Goal: Task Accomplishment & Management: Manage account settings

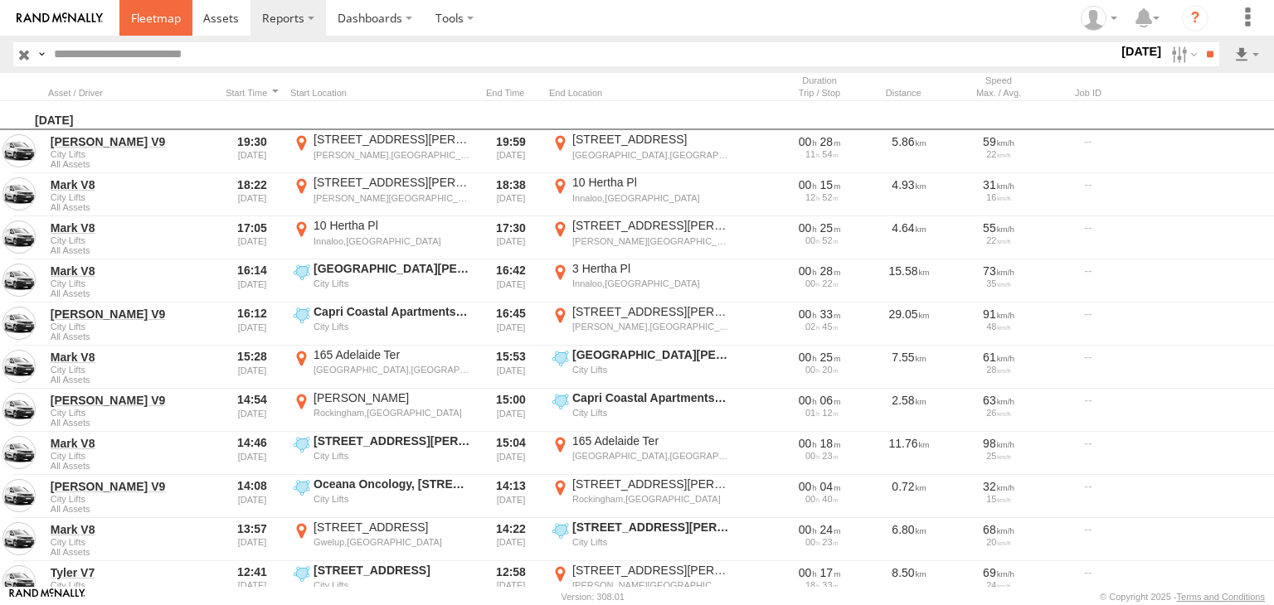
drag, startPoint x: 0, startPoint y: 0, endPoint x: 153, endPoint y: 14, distance: 154.0
click at [153, 14] on span at bounding box center [156, 18] width 50 height 16
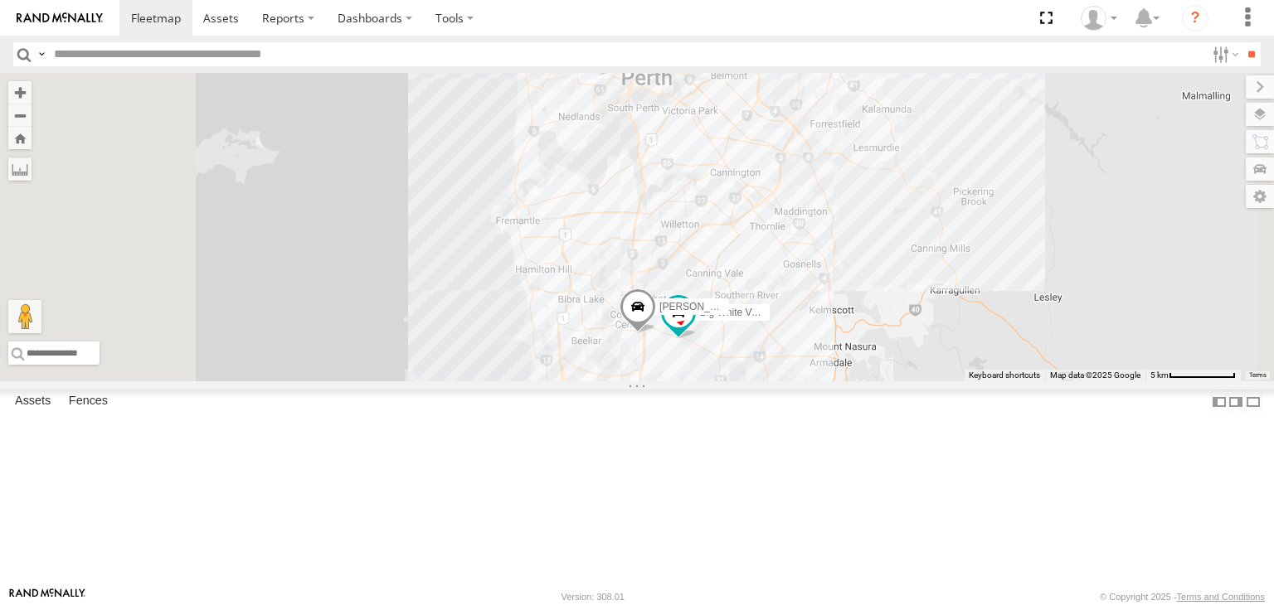
click at [0, 0] on span at bounding box center [0, 0] width 0 height 0
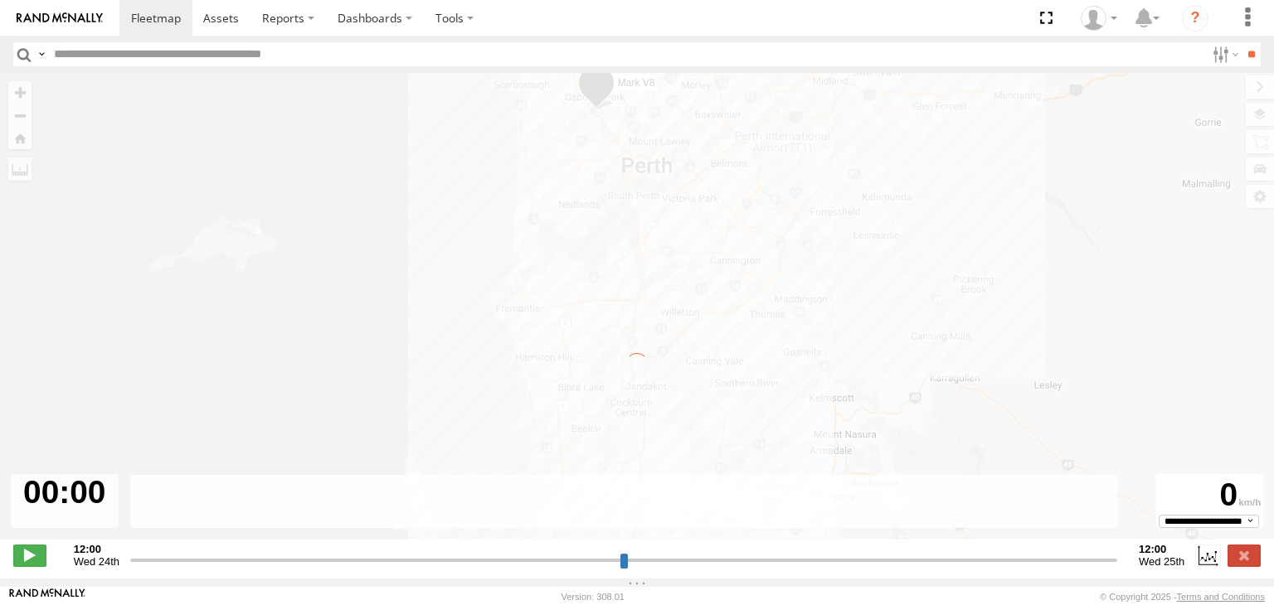
type input "**********"
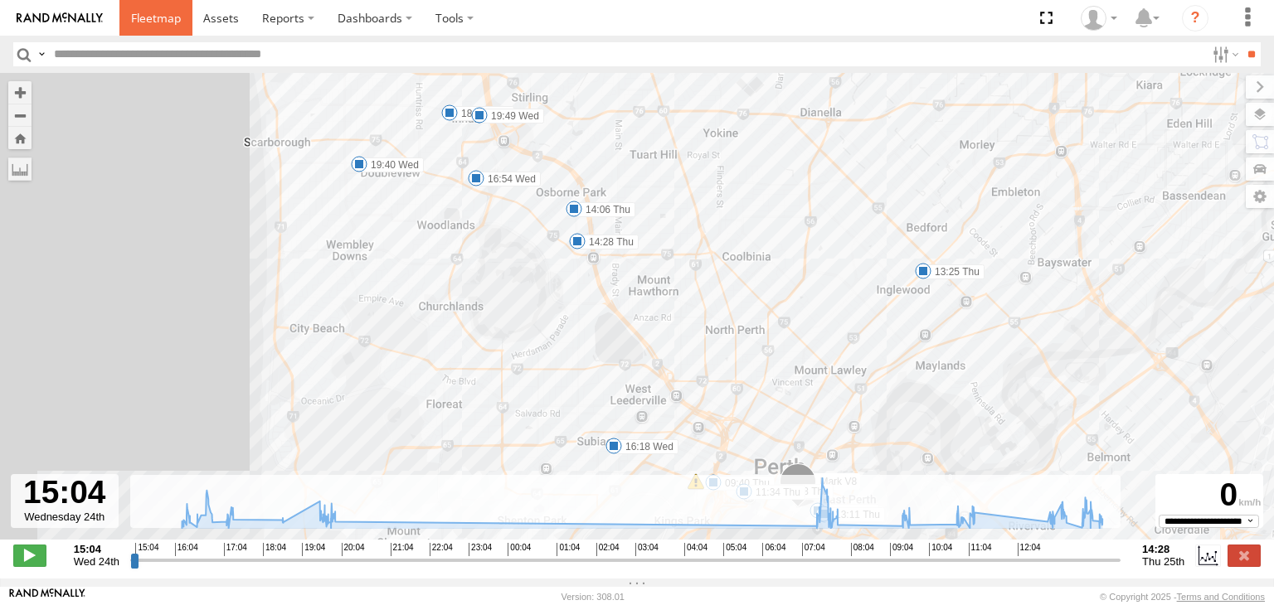
click at [170, 18] on span at bounding box center [156, 18] width 50 height 16
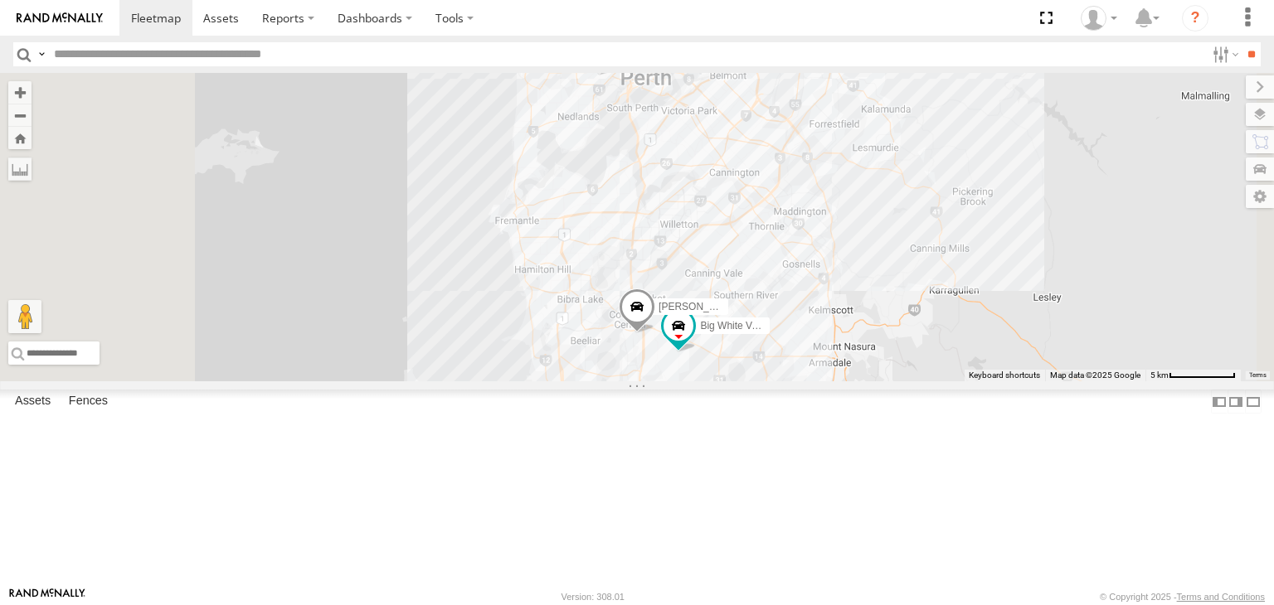
click at [0, 0] on div "Mark V8" at bounding box center [0, 0] width 0 height 0
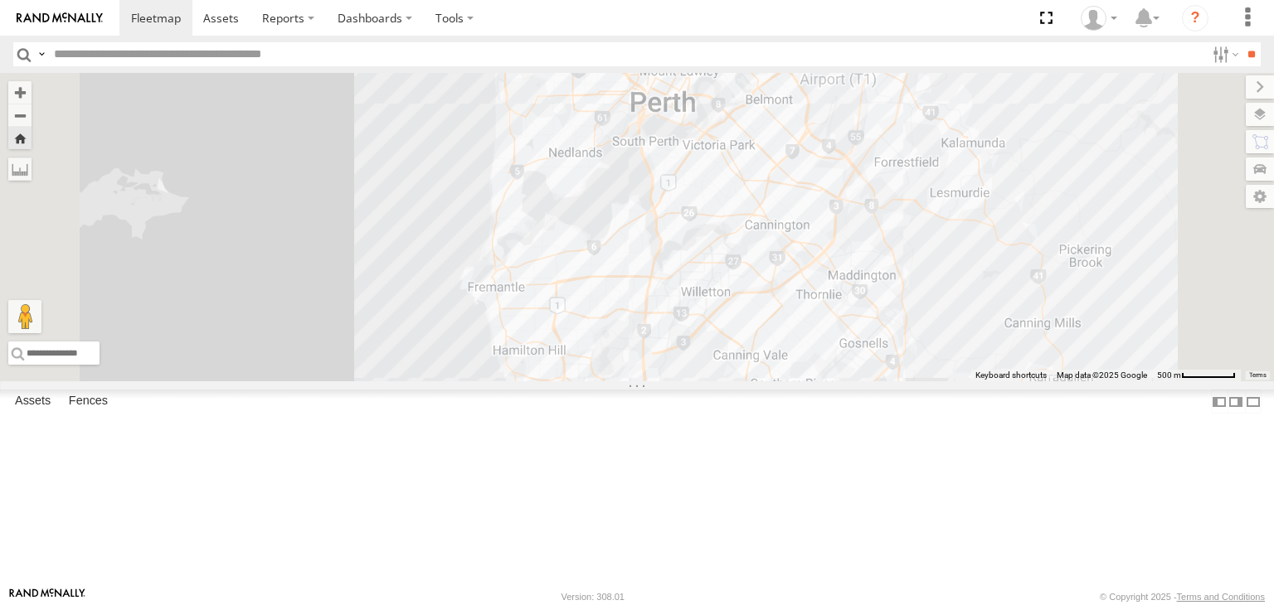
click at [0, 0] on div "Mark V8" at bounding box center [0, 0] width 0 height 0
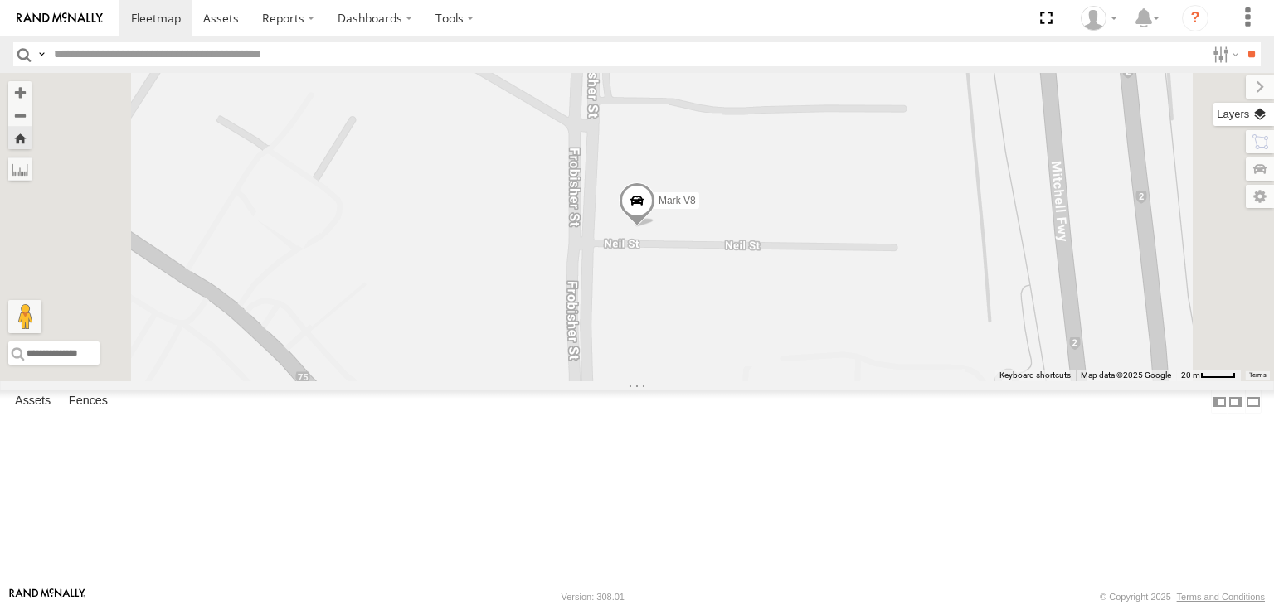
click at [1264, 119] on label at bounding box center [1243, 114] width 61 height 23
click at [0, 0] on div "Basemaps" at bounding box center [0, 0] width 0 height 0
click at [0, 0] on span "Basemaps" at bounding box center [0, 0] width 0 height 0
click at [0, 0] on span "Satellite + Roadmap" at bounding box center [0, 0] width 0 height 0
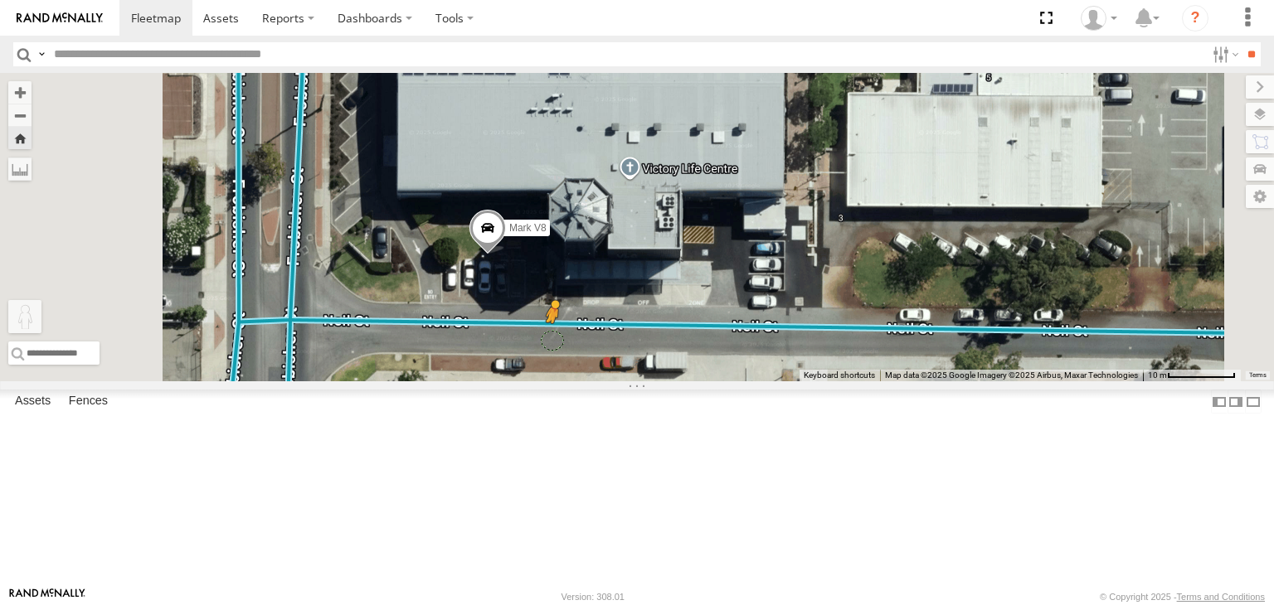
drag, startPoint x: 439, startPoint y: 526, endPoint x: 763, endPoint y: 435, distance: 336.6
click at [763, 381] on div "Mark V8 To activate drag with keyboard, press Alt + Enter. Once in keyboard dra…" at bounding box center [637, 227] width 1274 height 308
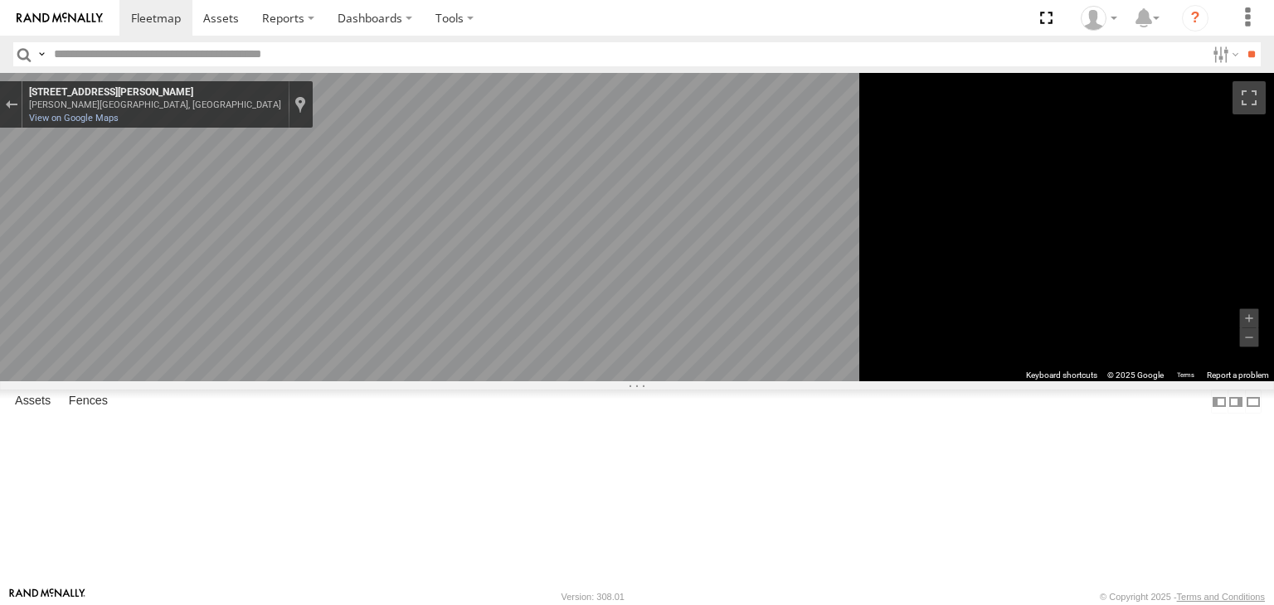
click at [522, 533] on icon "Go East, Neil St" at bounding box center [460, 530] width 124 height 31
click at [17, 104] on div "Exit the Street View" at bounding box center [11, 105] width 12 height 10
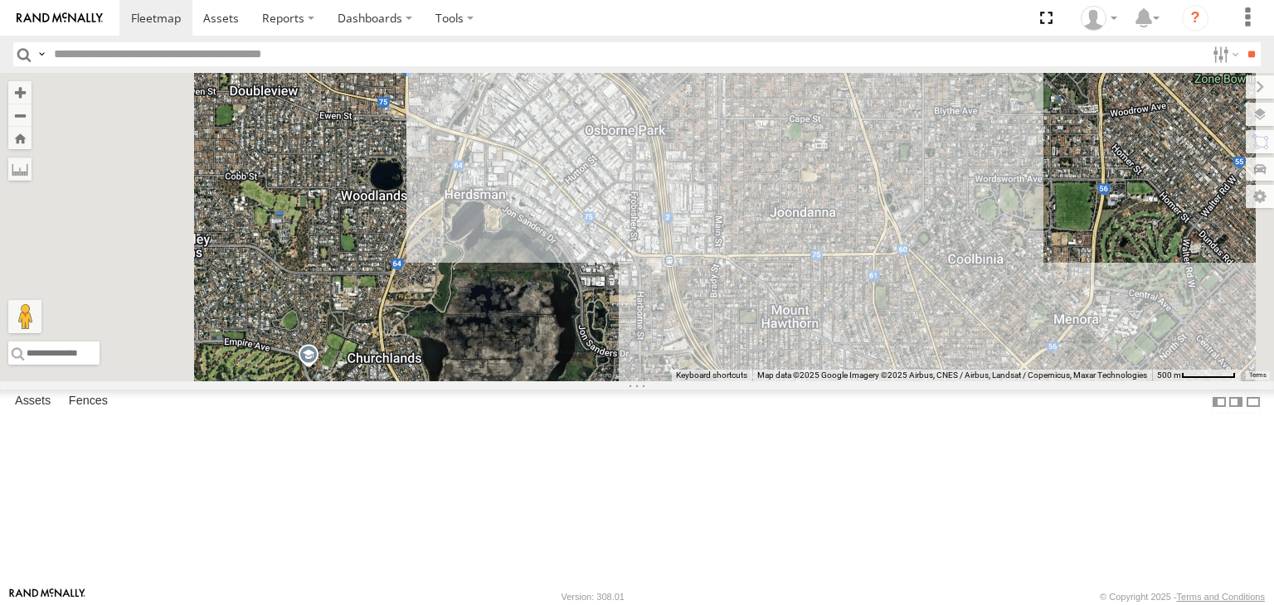
click at [0, 0] on div "Mark V8" at bounding box center [0, 0] width 0 height 0
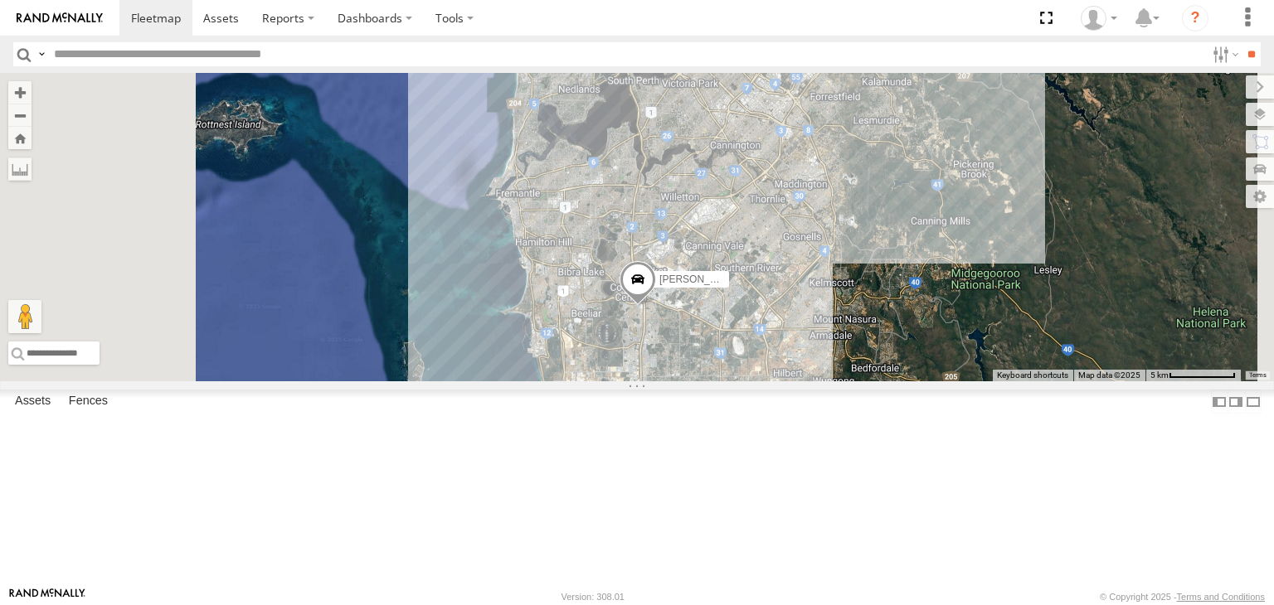
click at [0, 0] on div "Mark V8" at bounding box center [0, 0] width 0 height 0
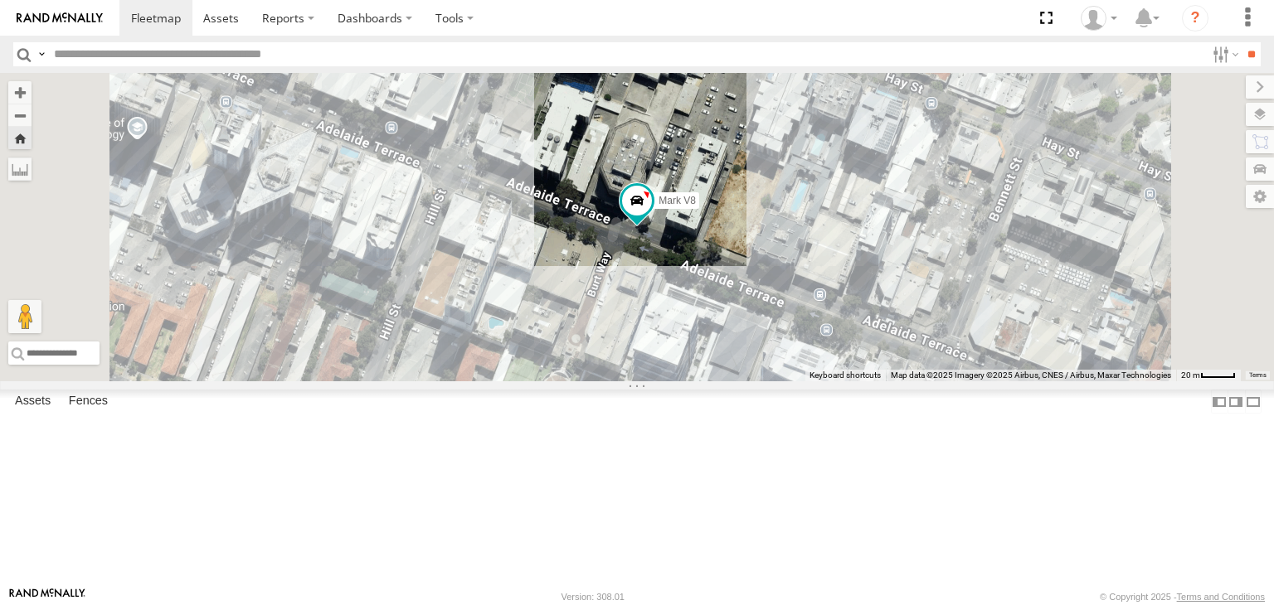
click at [0, 0] on div "All Assets" at bounding box center [0, 0] width 0 height 0
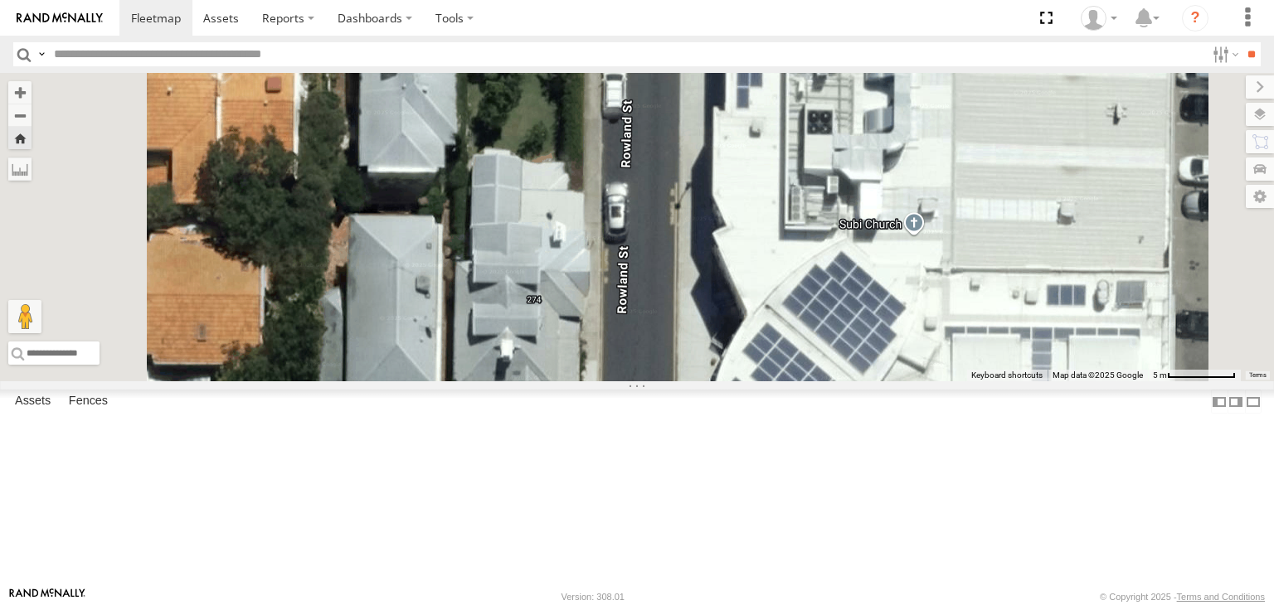
drag, startPoint x: 804, startPoint y: 456, endPoint x: 779, endPoint y: 58, distance: 398.7
click at [779, 58] on body at bounding box center [637, 302] width 1274 height 605
click at [0, 0] on div "[PERSON_NAME] V9" at bounding box center [0, 0] width 0 height 0
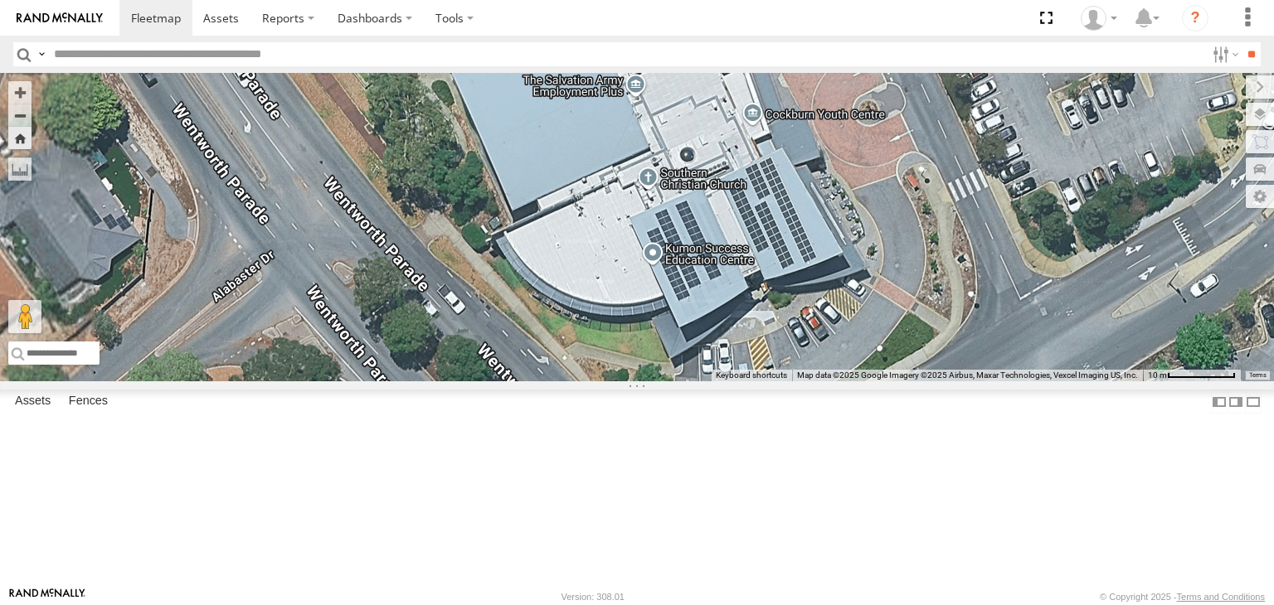
drag, startPoint x: 762, startPoint y: 334, endPoint x: 1073, endPoint y: 267, distance: 318.1
click at [1073, 267] on div "[PERSON_NAME] V9" at bounding box center [637, 227] width 1274 height 308
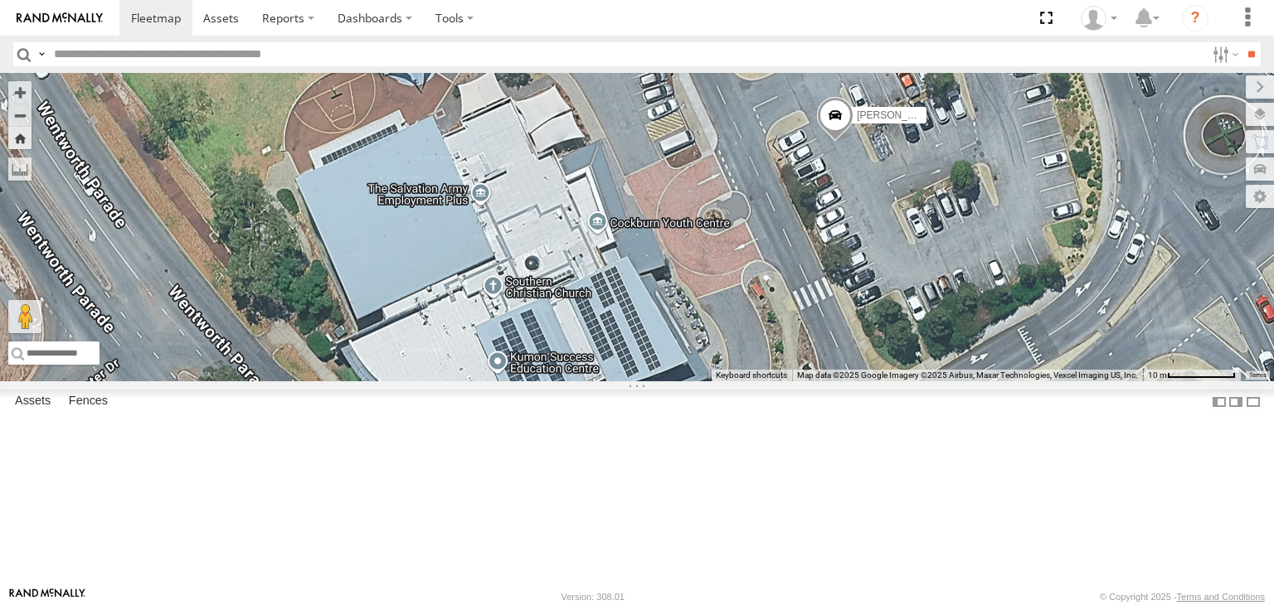
drag, startPoint x: 1073, startPoint y: 267, endPoint x: 889, endPoint y: 404, distance: 229.4
click at [919, 378] on div "[PERSON_NAME] V9" at bounding box center [637, 227] width 1274 height 308
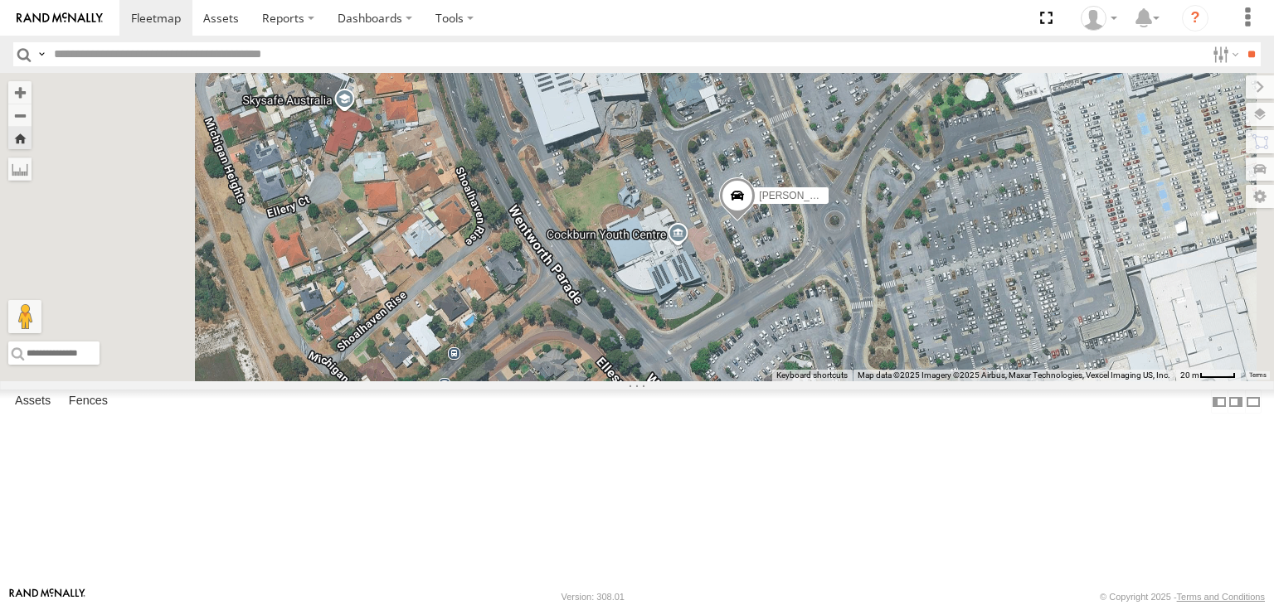
click at [0, 0] on div "Mark V8" at bounding box center [0, 0] width 0 height 0
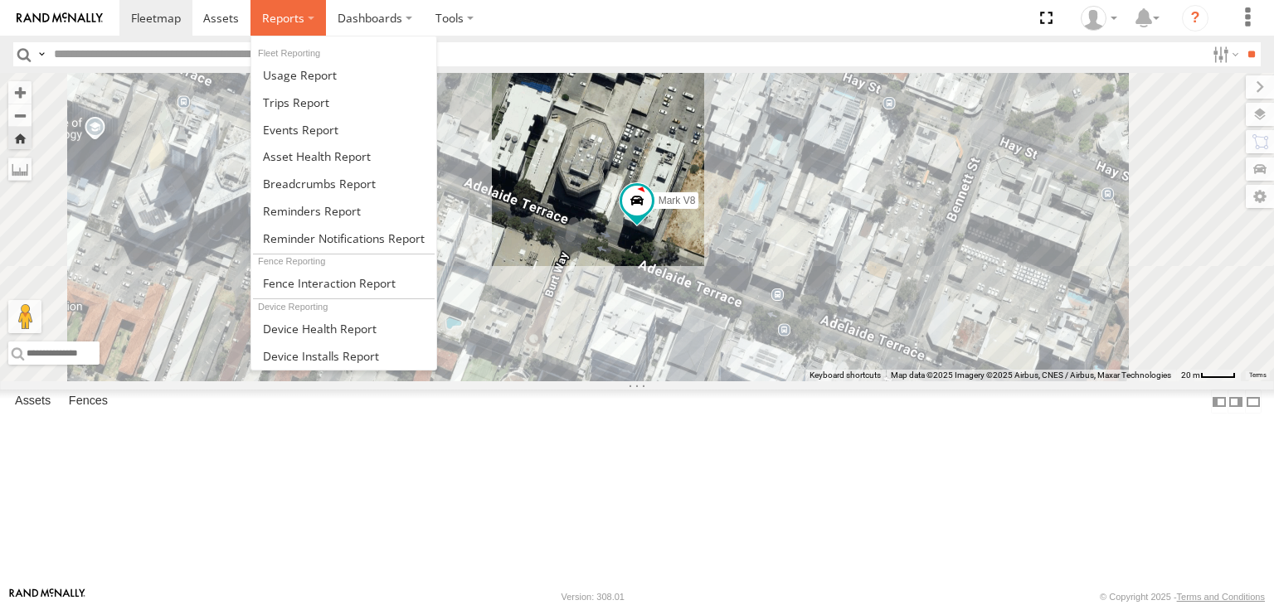
click at [304, 16] on label at bounding box center [287, 18] width 75 height 36
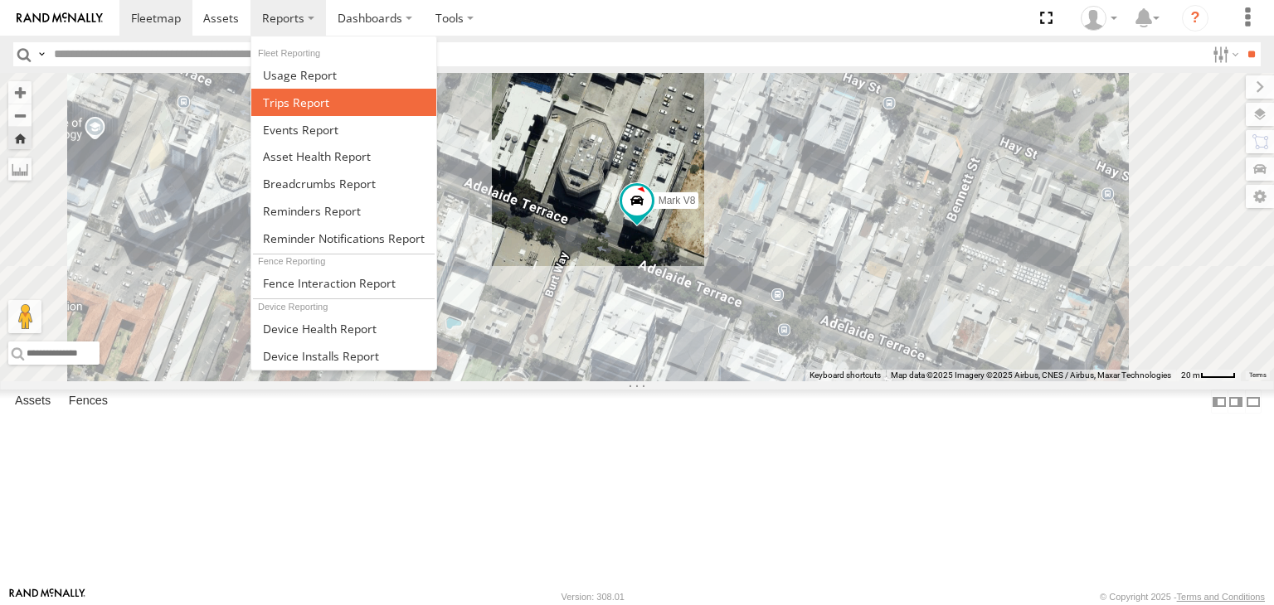
click at [337, 98] on link at bounding box center [343, 102] width 185 height 27
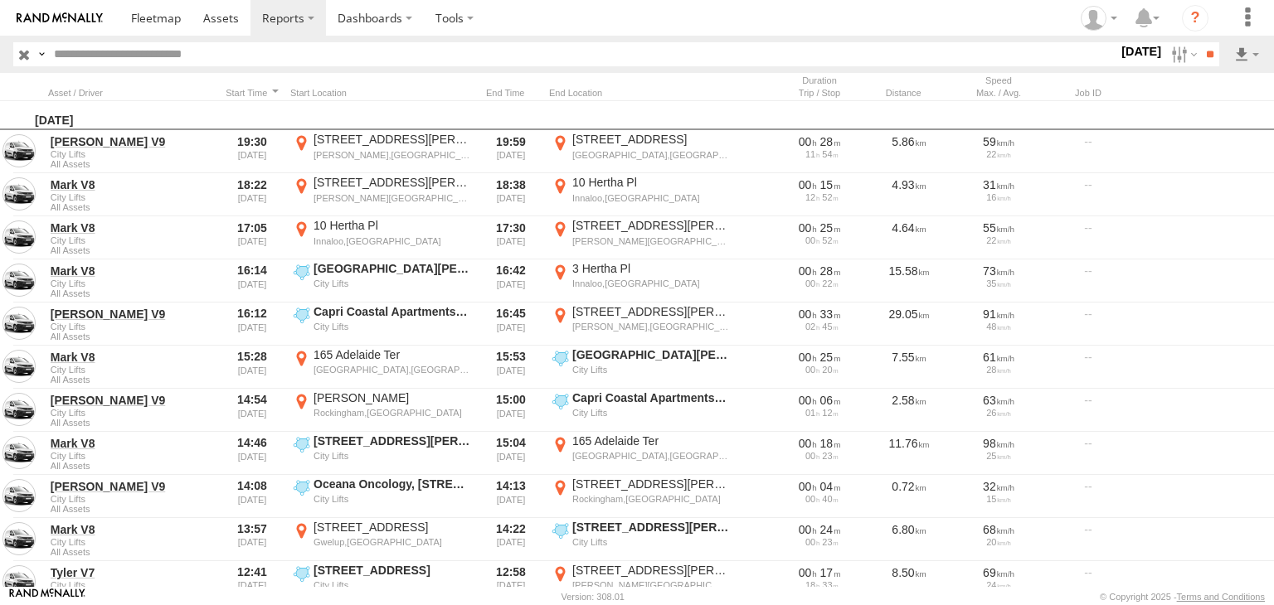
click at [0, 0] on label at bounding box center [0, 0] width 0 height 0
click at [1201, 46] on input "**" at bounding box center [1209, 54] width 19 height 24
